Goal: Task Accomplishment & Management: Complete application form

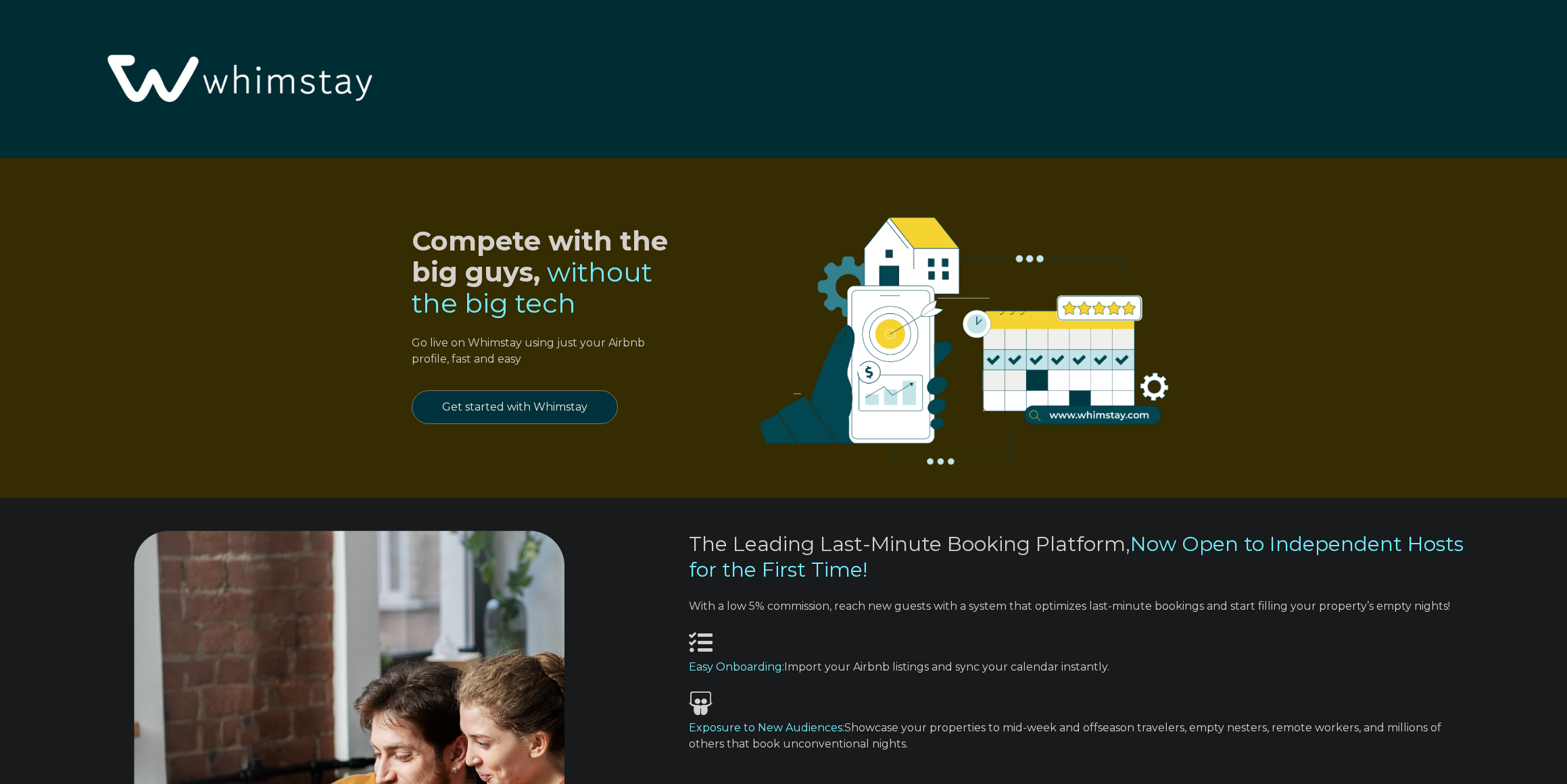
select select "US"
click at [546, 404] on link "Get started with Whimstay" at bounding box center [514, 407] width 206 height 34
select select "US"
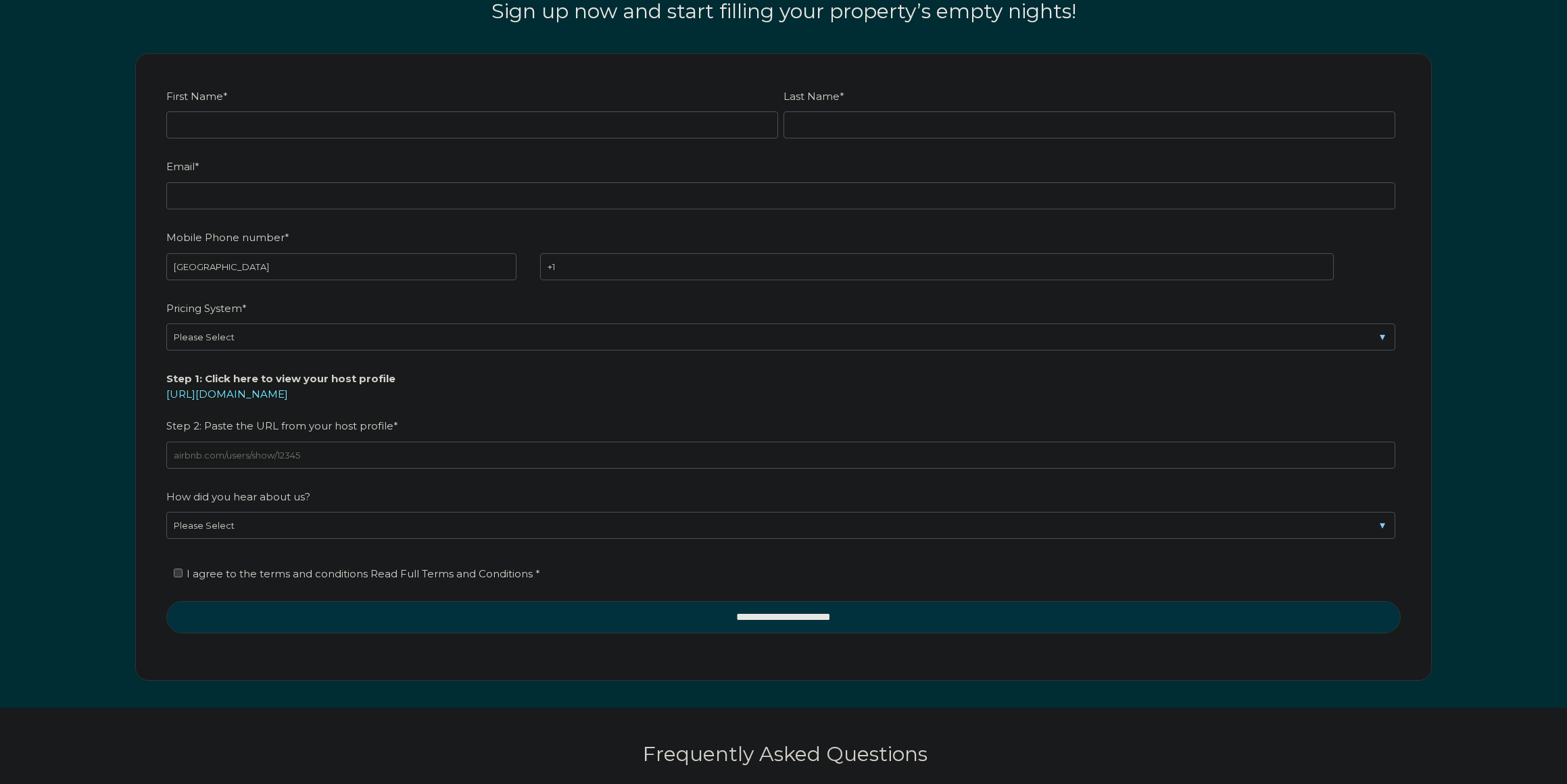
click at [321, 128] on input "First Name *" at bounding box center [472, 125] width 611 height 27
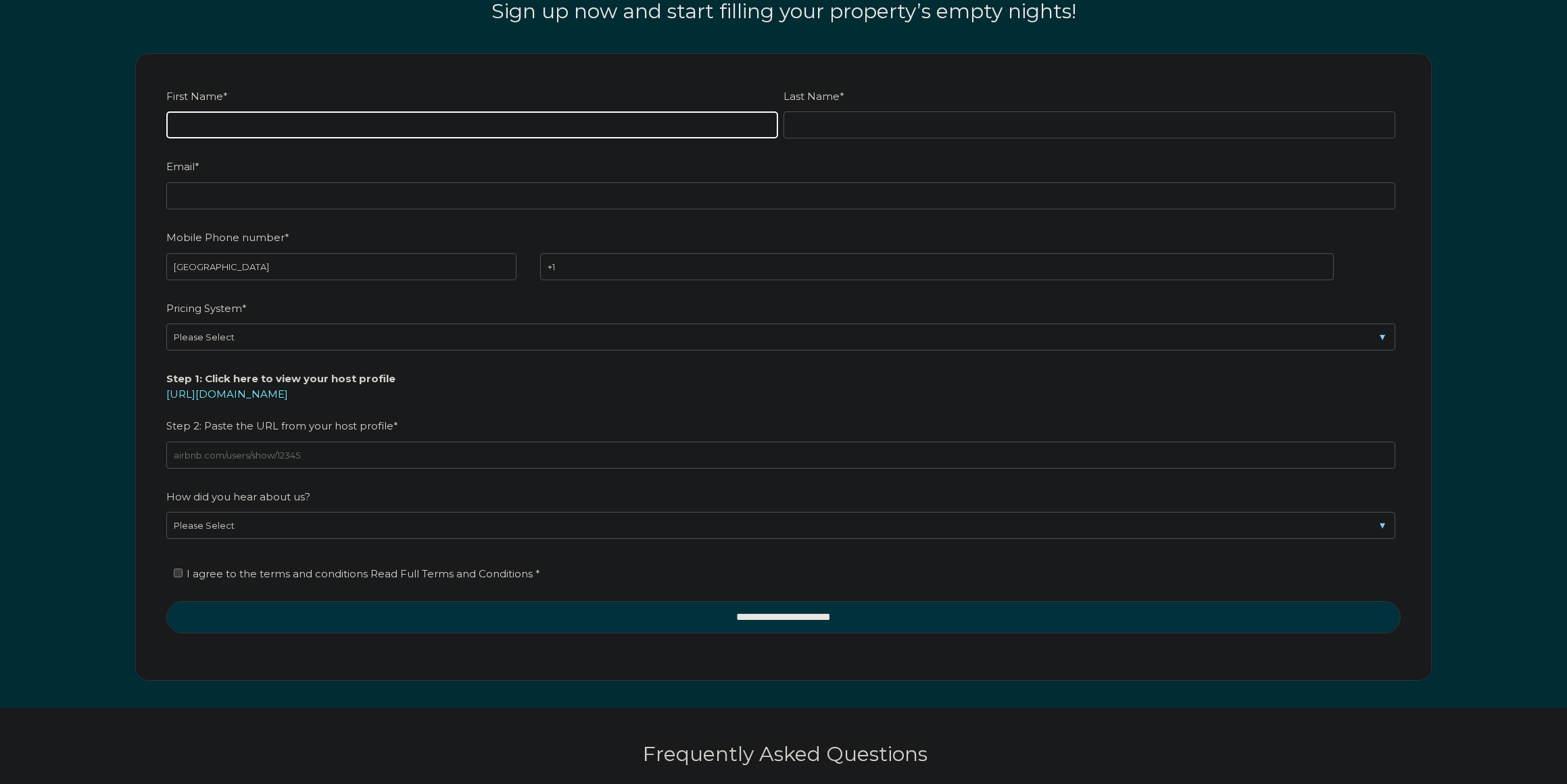
click at [321, 128] on input "First Name *" at bounding box center [472, 125] width 611 height 27
type input "[PERSON_NAME]"
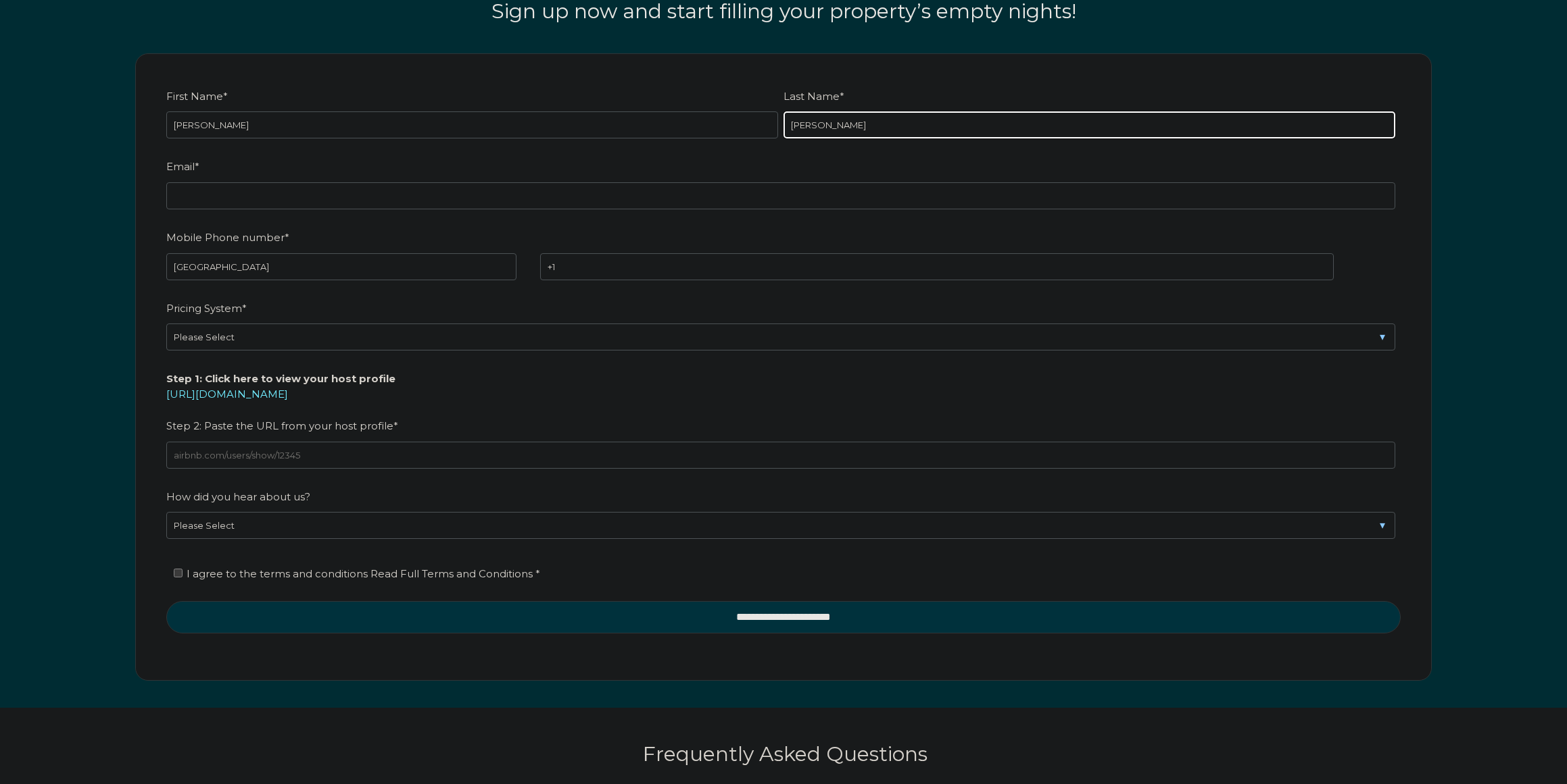
type input "[PERSON_NAME]"
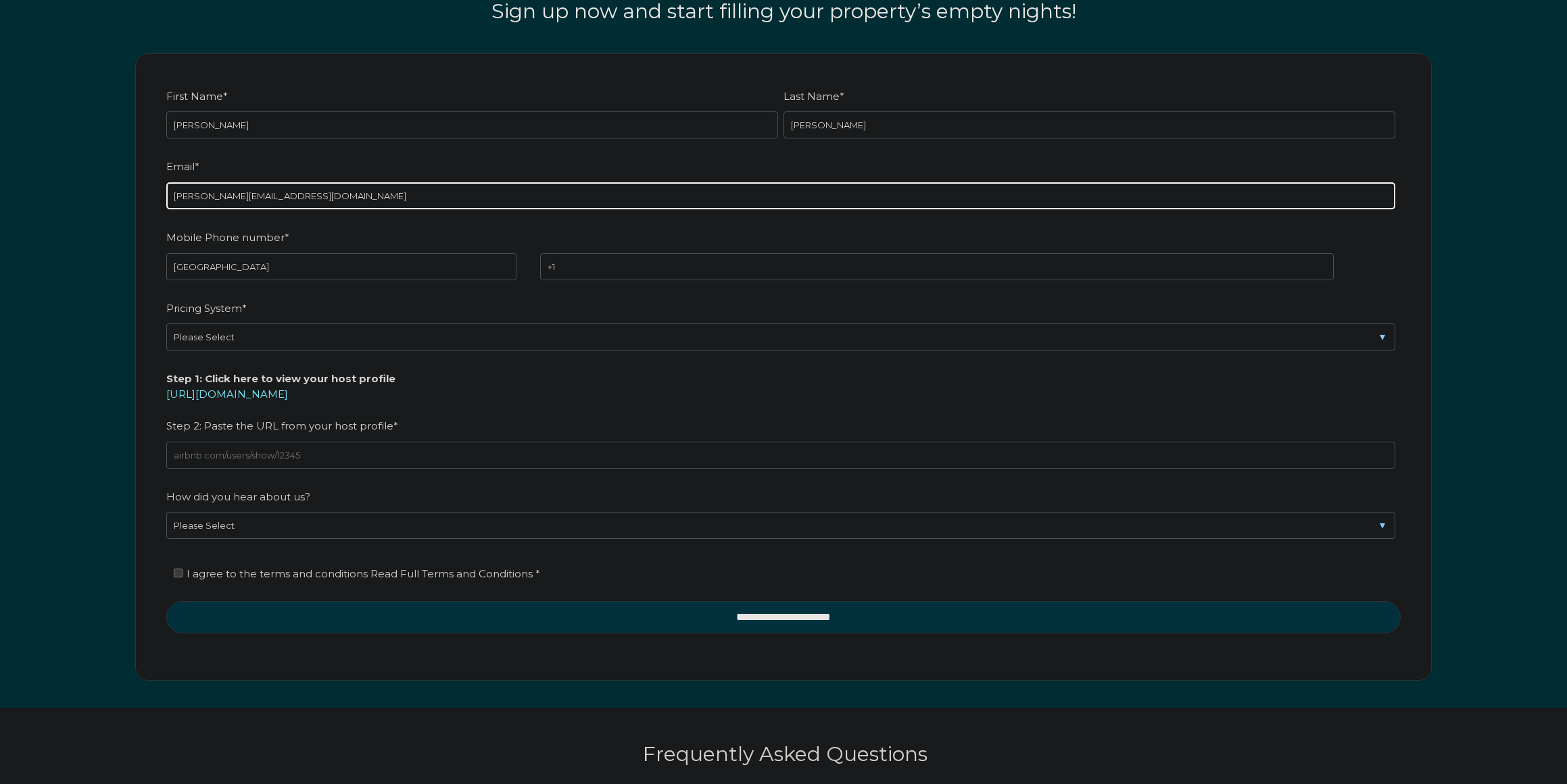
type input "[PERSON_NAME][EMAIL_ADDRESS][DOMAIN_NAME]"
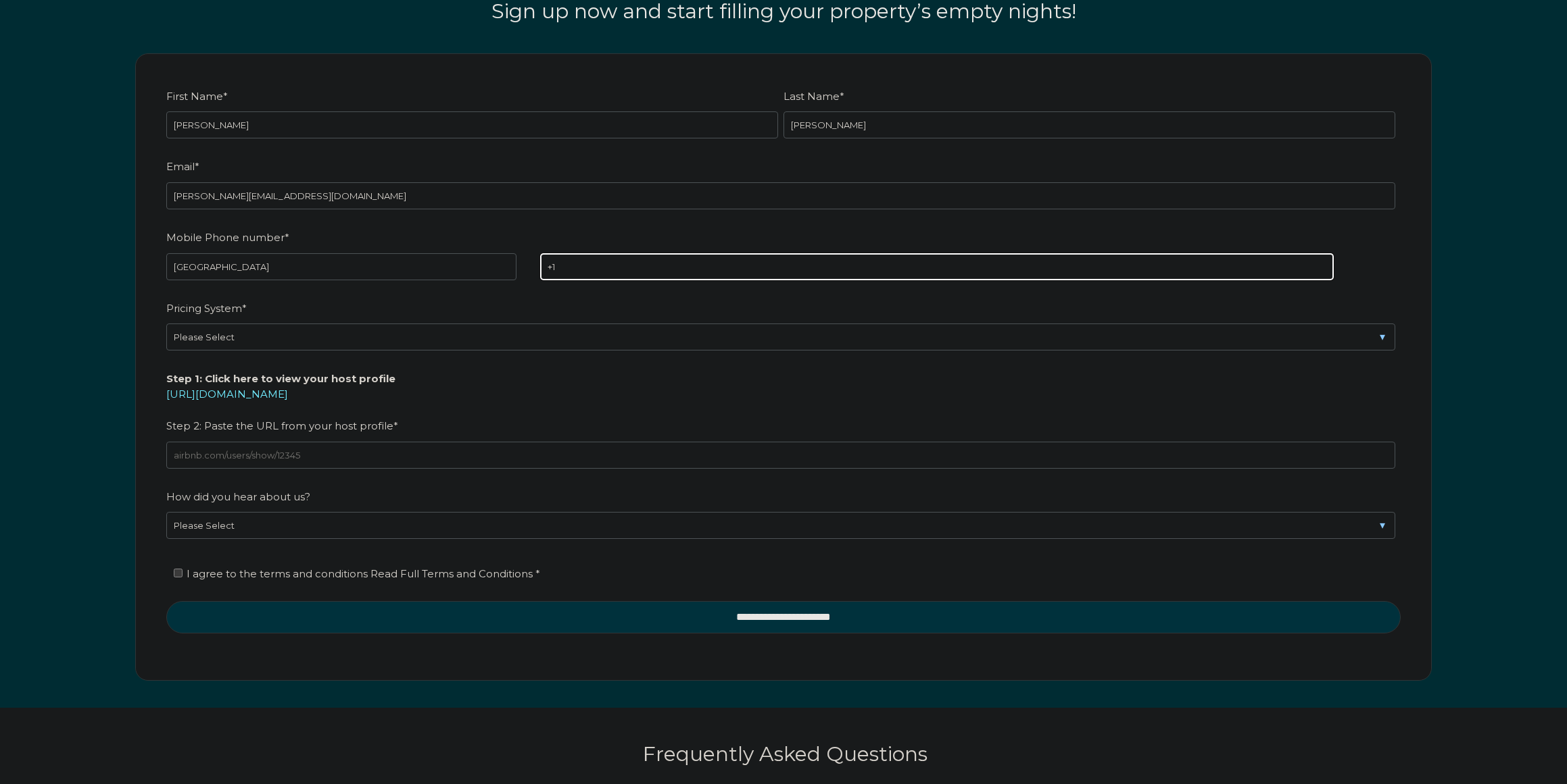
click at [616, 263] on input "+1" at bounding box center [936, 267] width 794 height 27
type input "[PHONE_NUMBER]"
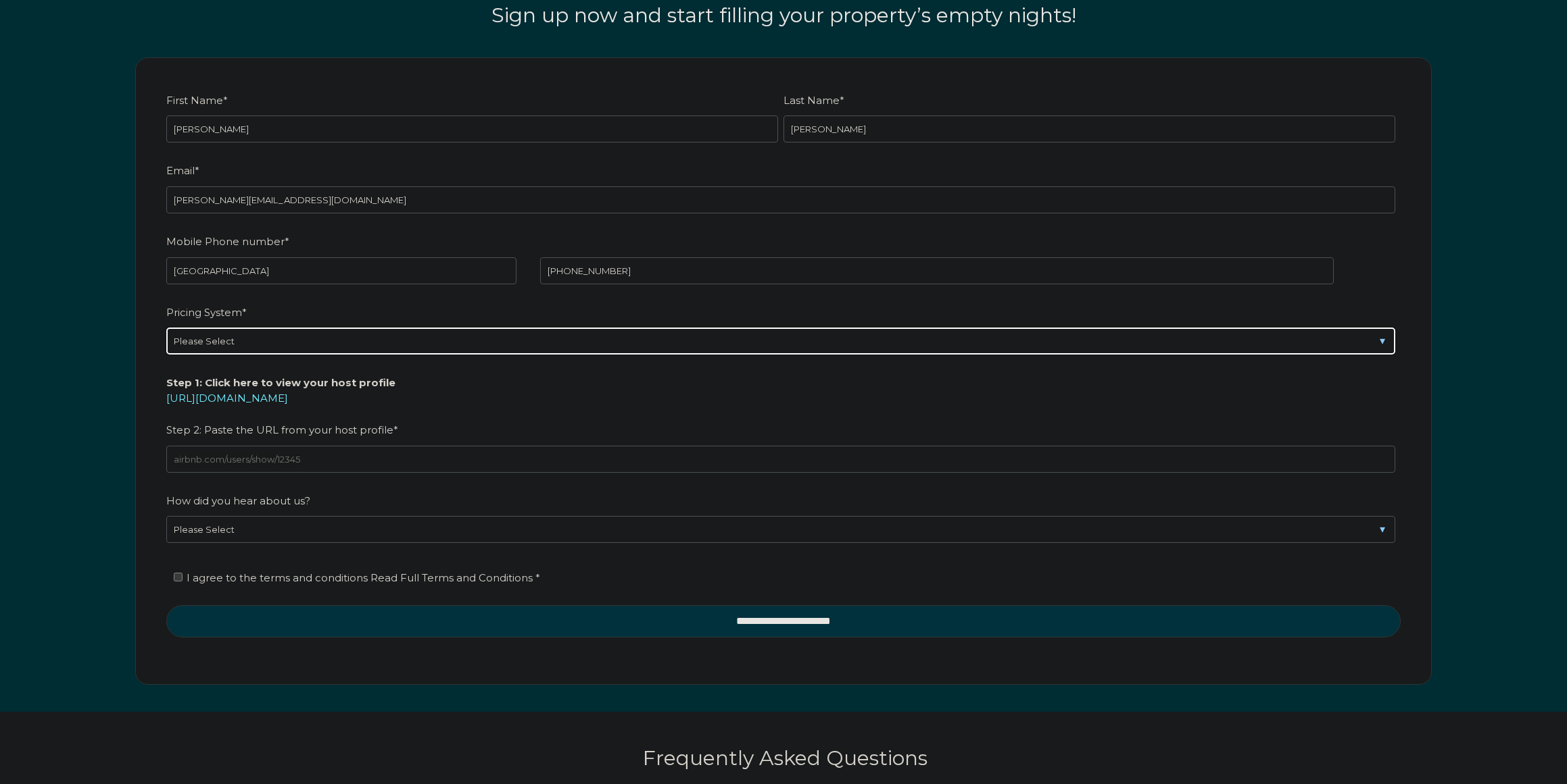
click at [238, 336] on select "Please Select Manual Airbnb Smart Pricing PriceLabs Wheelhouse Beyond Pricing 3…" at bounding box center [781, 341] width 1228 height 27
select select "Airbnb Smart Pricing"
click at [167, 328] on select "Please Select Manual Airbnb Smart Pricing PriceLabs Wheelhouse Beyond Pricing 3…" at bounding box center [781, 341] width 1228 height 27
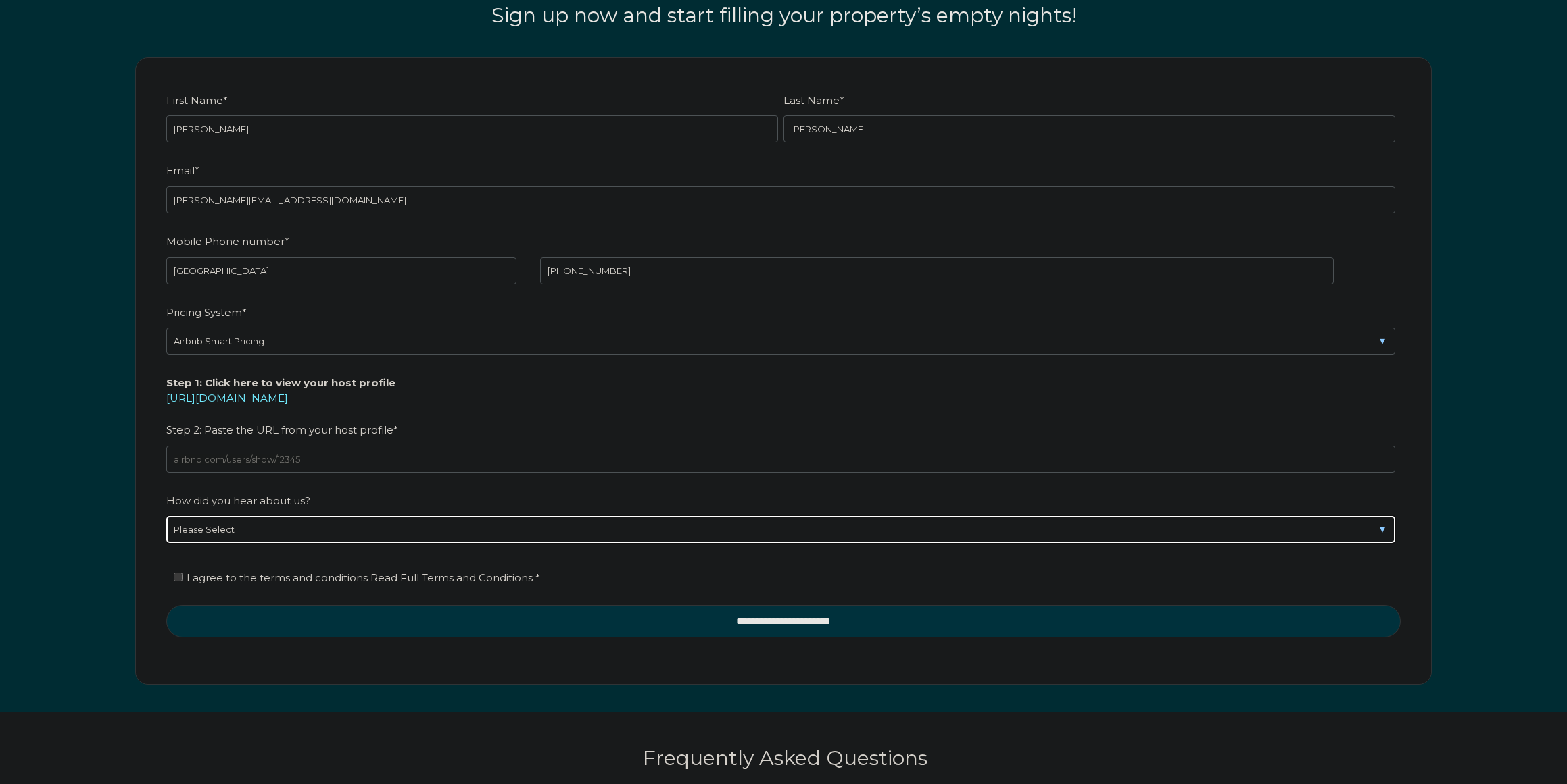
click at [1122, 531] on select "Please Select Discovered Whimstay at an event or conference Found Whimstay thro…" at bounding box center [781, 530] width 1228 height 27
select select "Social Media"
click at [167, 516] on select "Please Select Discovered Whimstay at an event or conference Found Whimstay thro…" at bounding box center [781, 530] width 1228 height 27
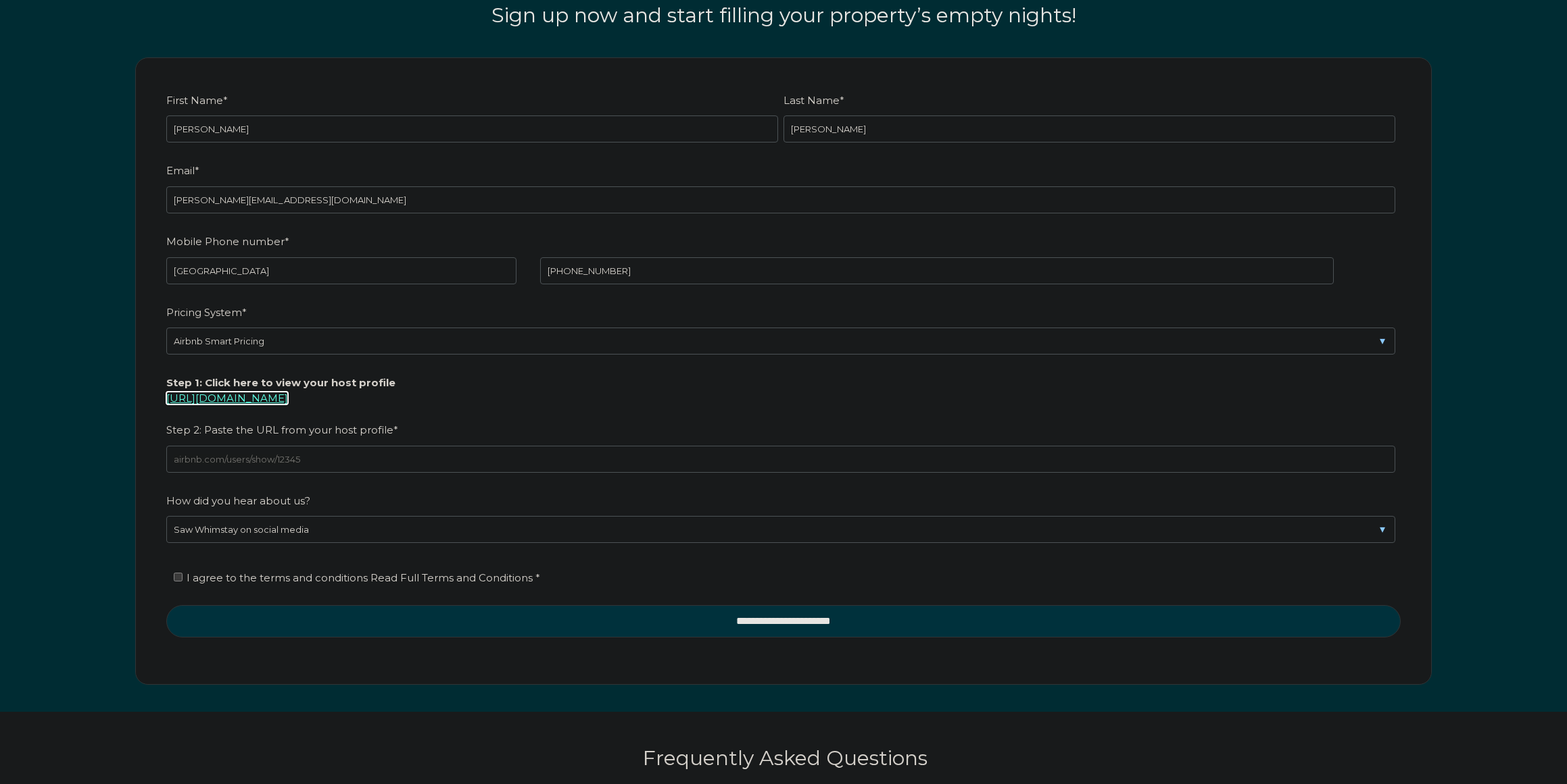
click at [273, 399] on link "[URL][DOMAIN_NAME]" at bounding box center [227, 398] width 122 height 13
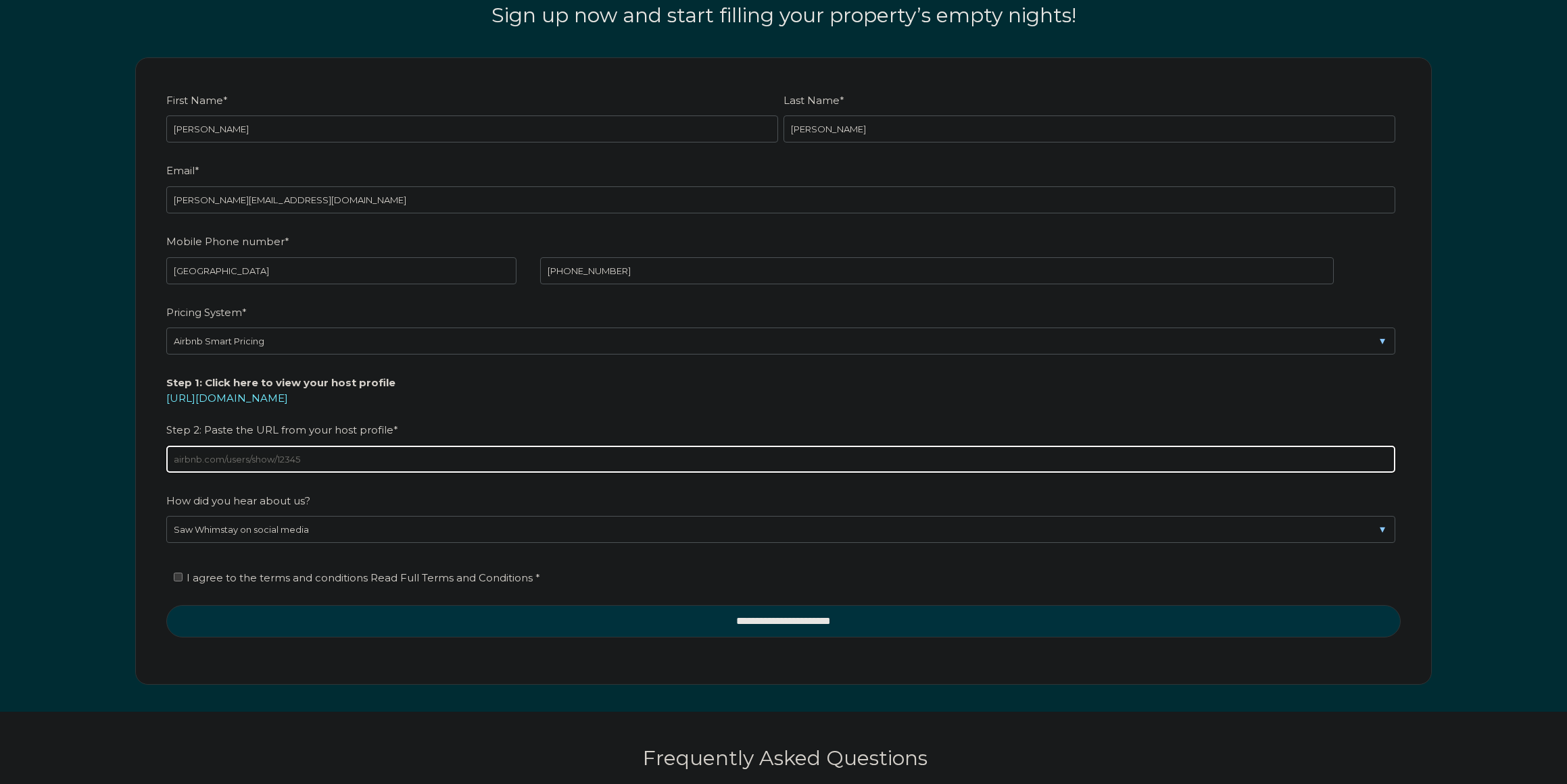
click at [293, 465] on input "Step 1: Click here to view your host profile [URL][DOMAIN_NAME] Step 2: Paste t…" at bounding box center [781, 459] width 1228 height 27
paste input "[URL][DOMAIN_NAME]"
type input "[URL][DOMAIN_NAME]"
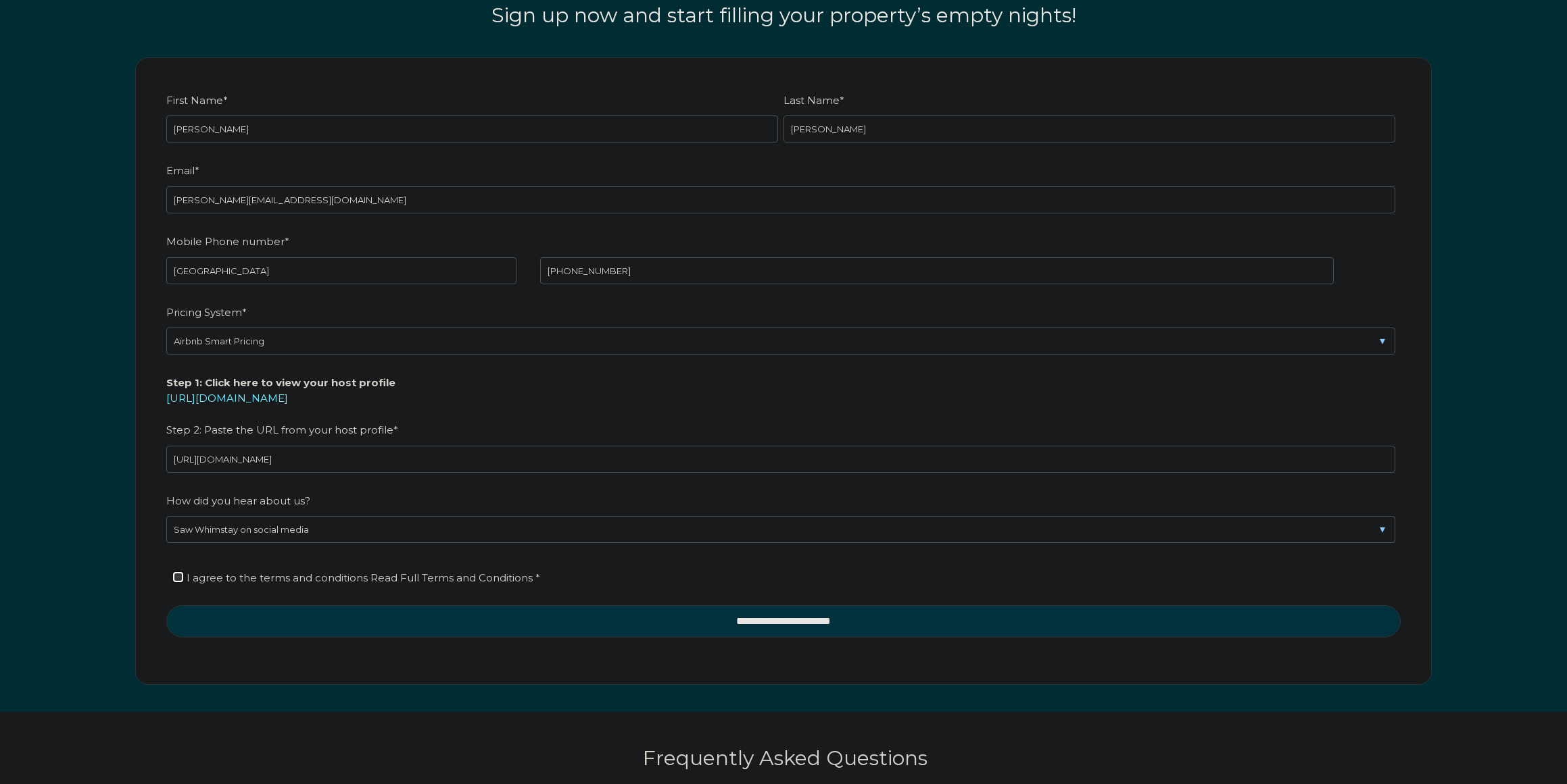
click at [178, 580] on input "I agree to the terms and conditions Read Full Terms and Conditions *" at bounding box center [178, 577] width 9 height 9
checkbox input "true"
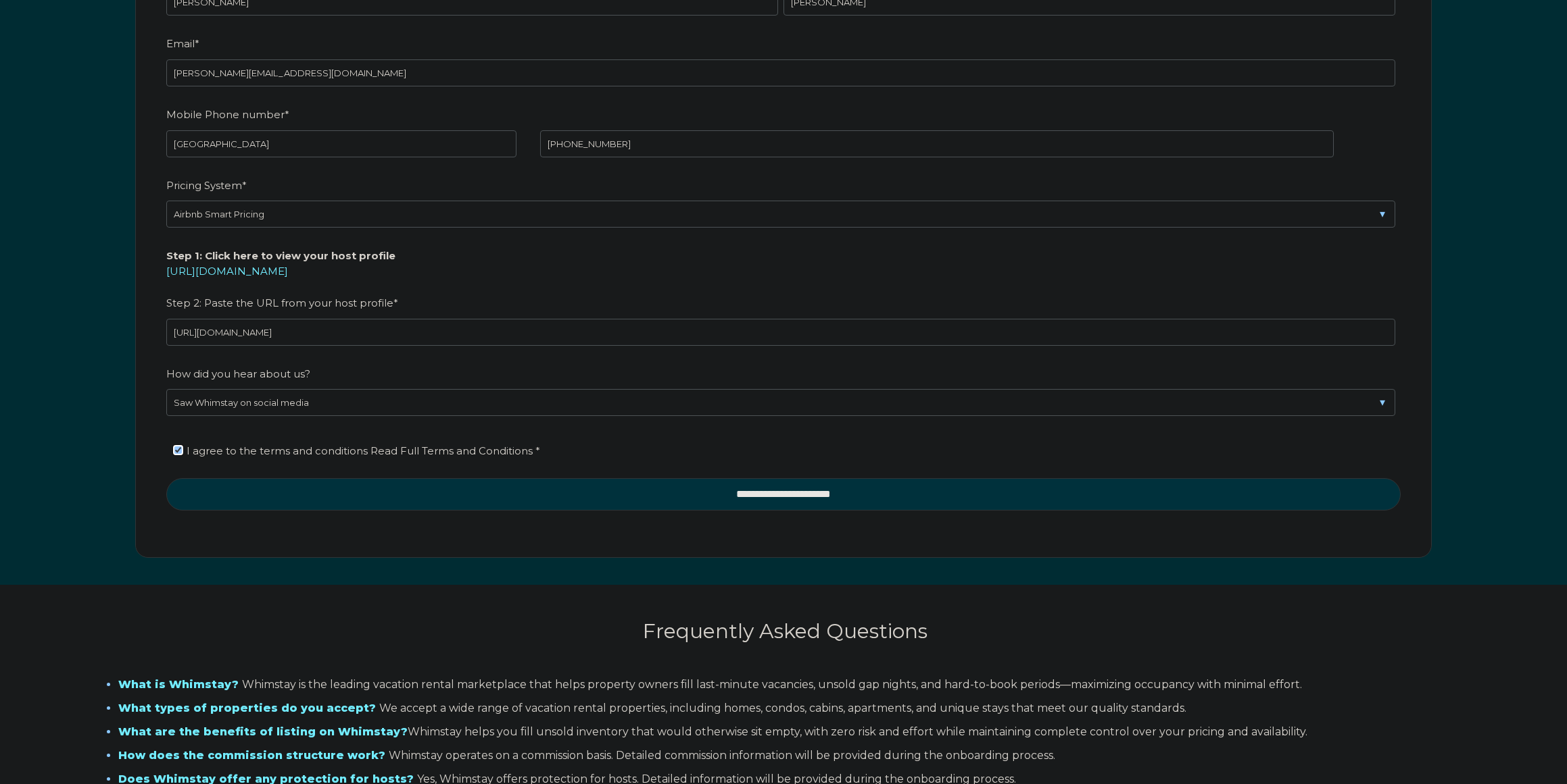
scroll to position [2238, 0]
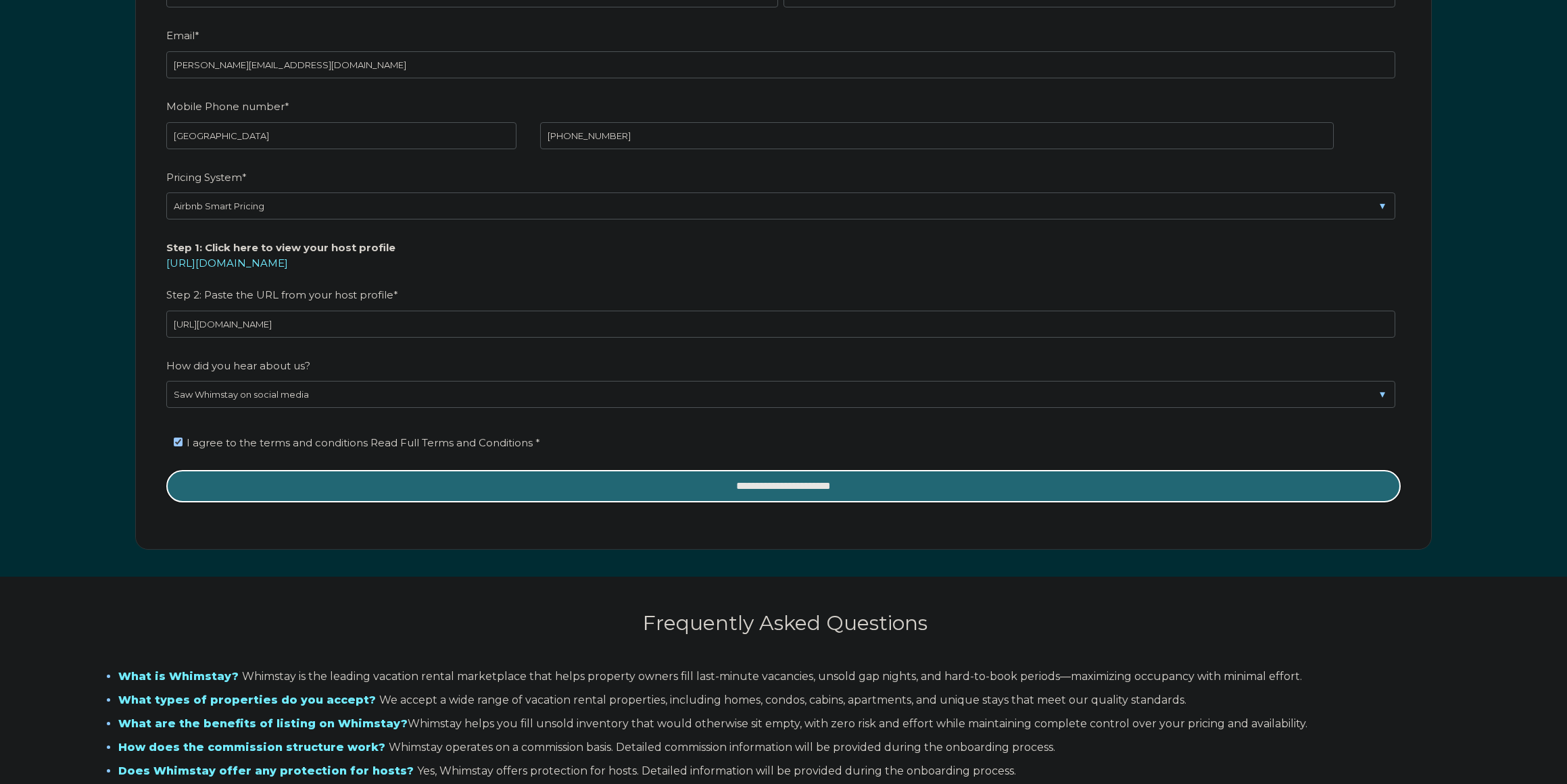
click at [813, 486] on input "**********" at bounding box center [784, 486] width 1234 height 32
